Goal: Find specific page/section: Find specific page/section

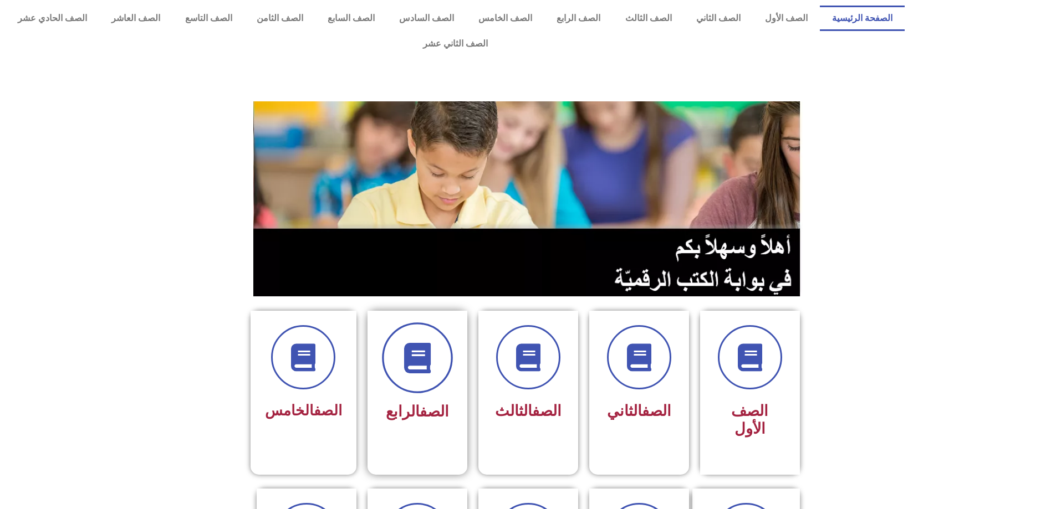
click at [423, 343] on icon at bounding box center [417, 358] width 30 height 30
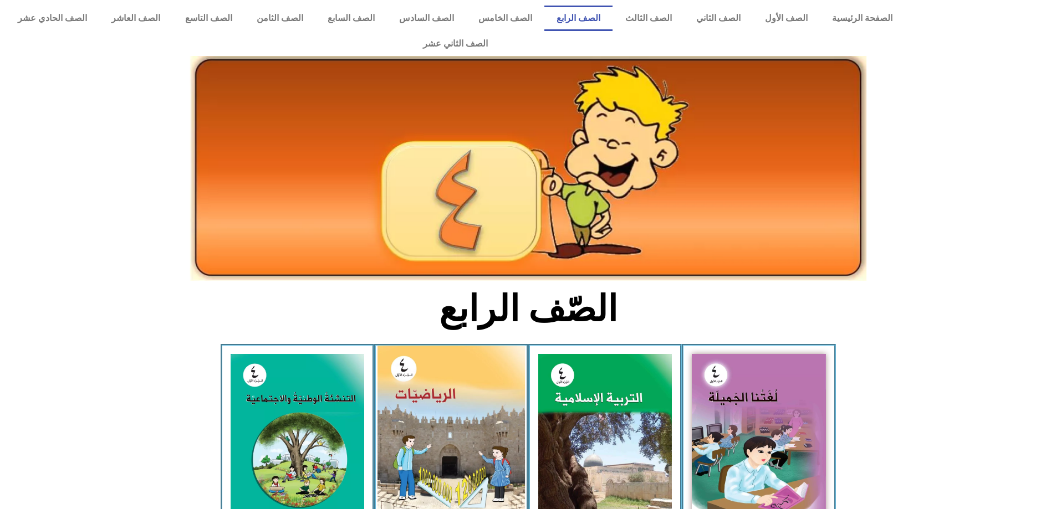
click at [425, 346] on img at bounding box center [450, 438] width 147 height 185
click at [444, 360] on img at bounding box center [450, 438] width 147 height 185
click at [447, 362] on img at bounding box center [450, 438] width 147 height 185
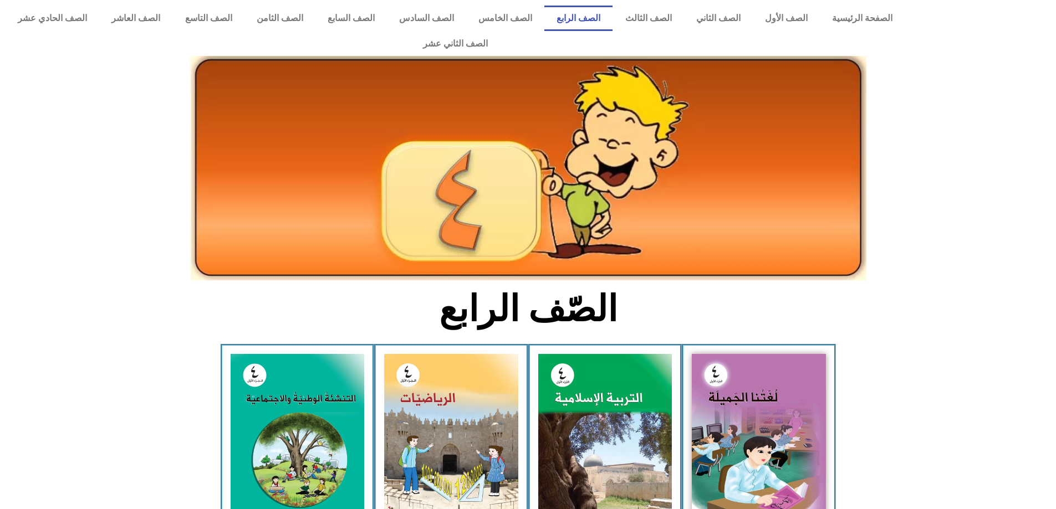
click at [611, 17] on link "الصف الرابع" at bounding box center [578, 18] width 68 height 25
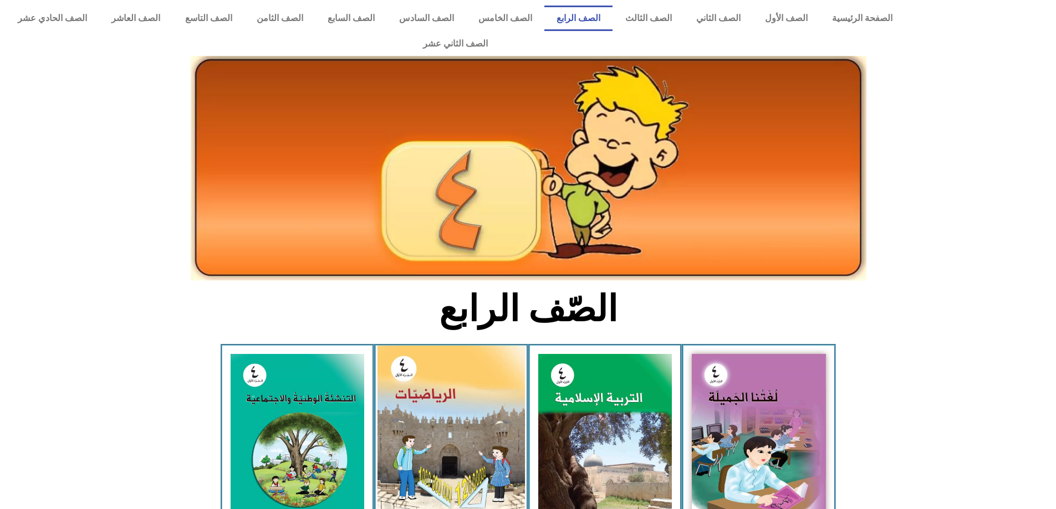
click at [445, 408] on img at bounding box center [450, 438] width 147 height 185
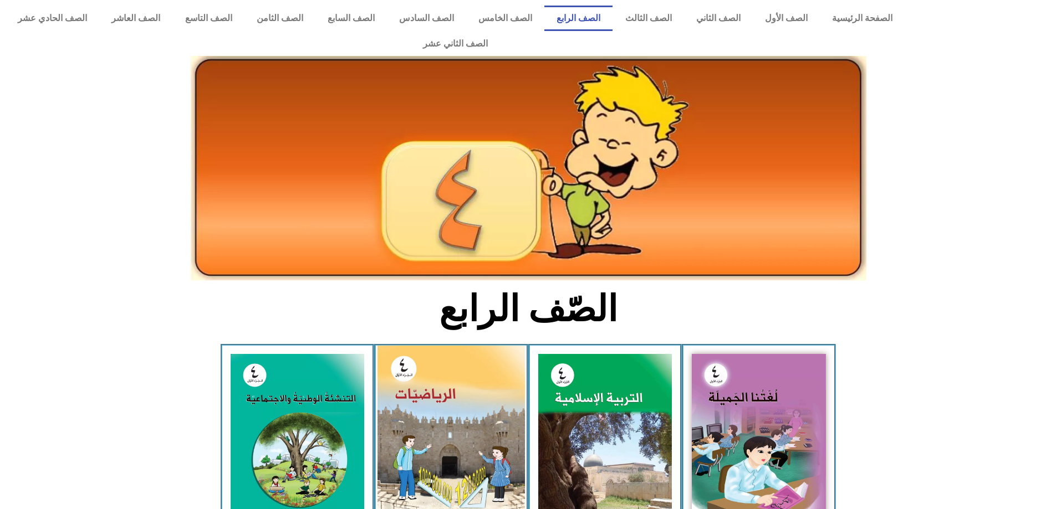
click at [453, 423] on img at bounding box center [450, 438] width 147 height 185
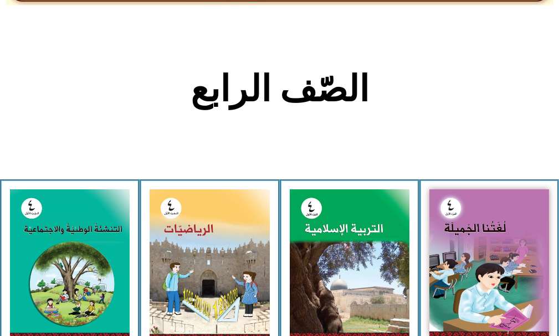
scroll to position [333, 0]
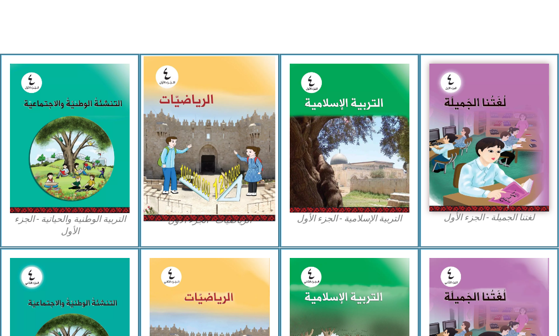
click at [204, 155] on img at bounding box center [210, 139] width 132 height 165
